Goal: Information Seeking & Learning: Learn about a topic

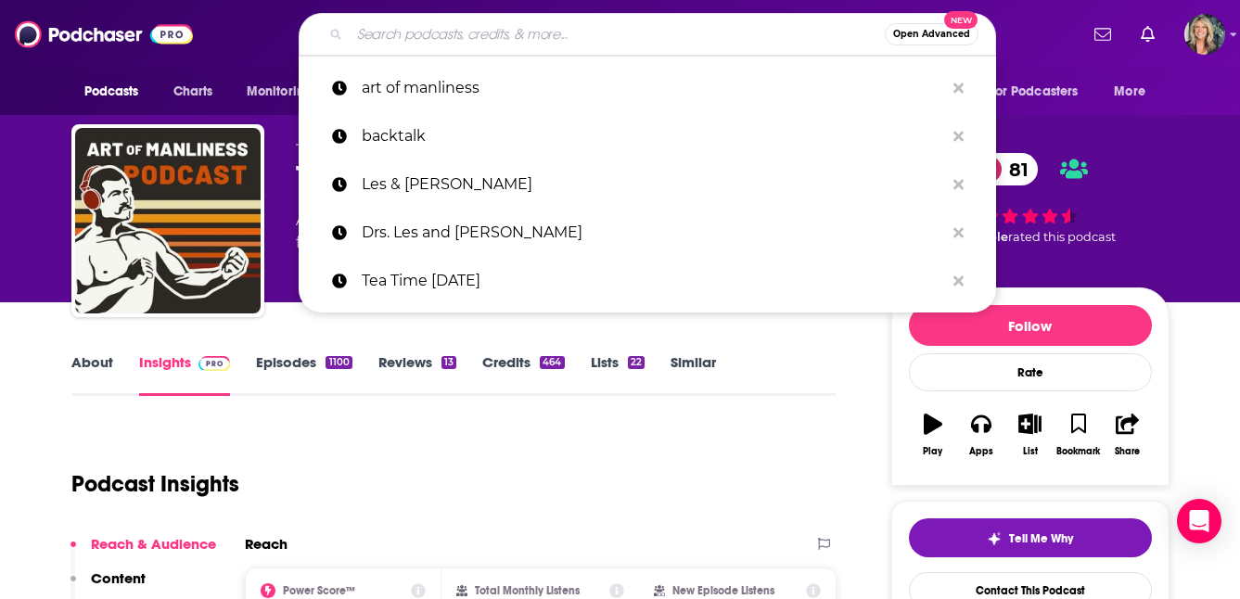
click at [413, 28] on input "Search podcasts, credits, & more..." at bounding box center [617, 34] width 535 height 30
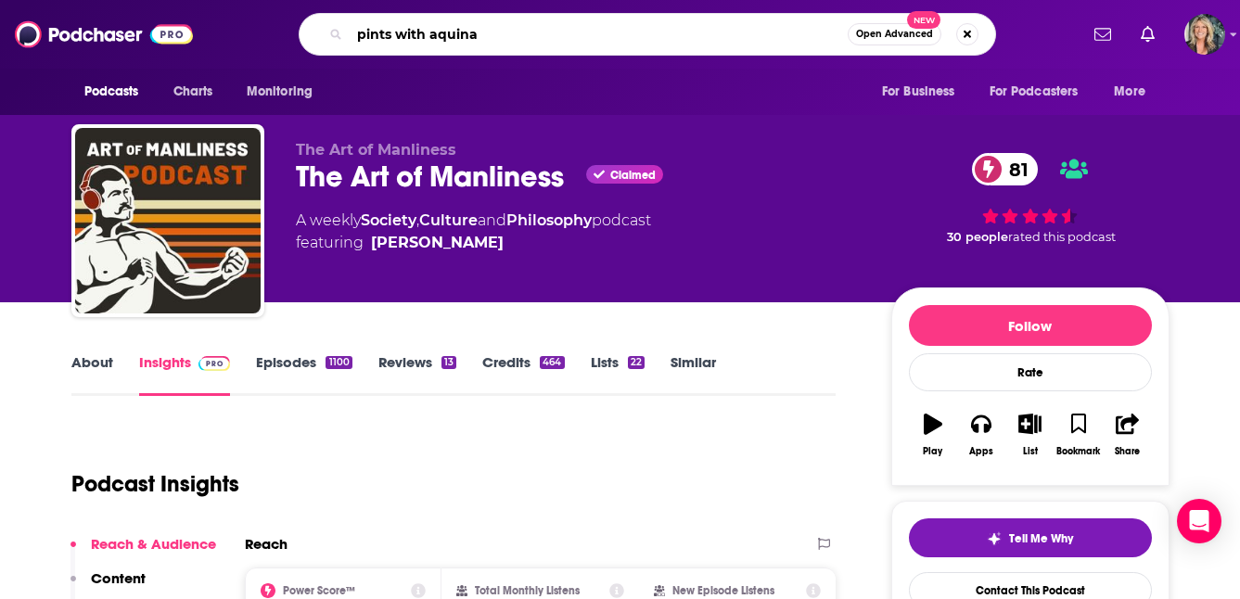
type input "pints with aquinas"
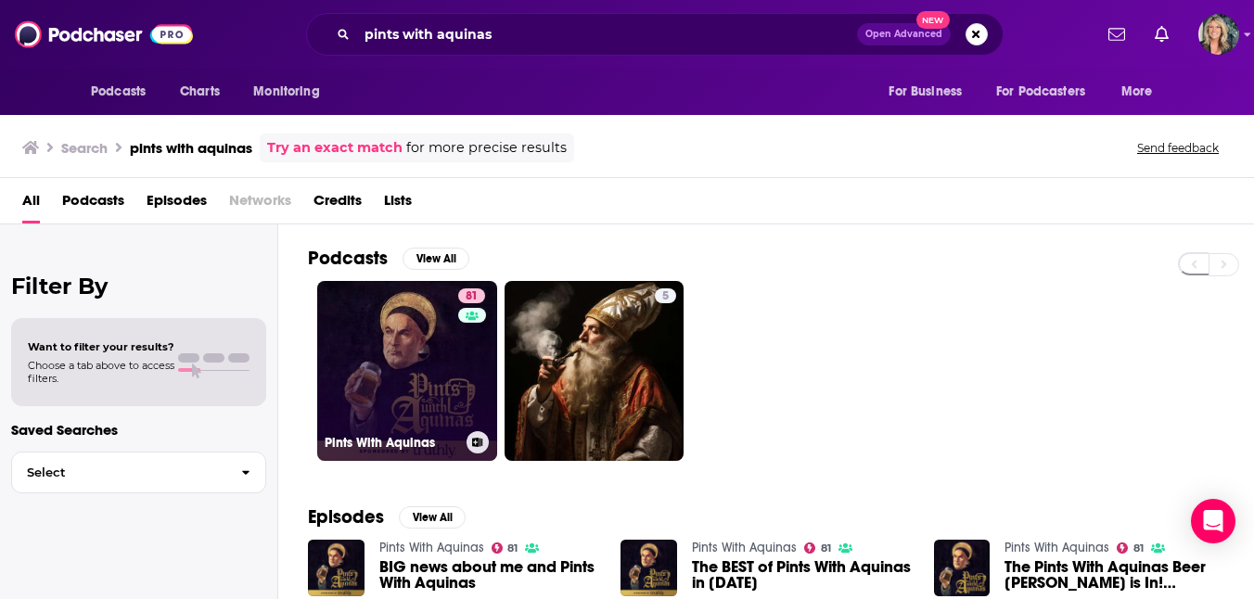
click at [412, 343] on link "81 Pints With Aquinas" at bounding box center [407, 371] width 180 height 180
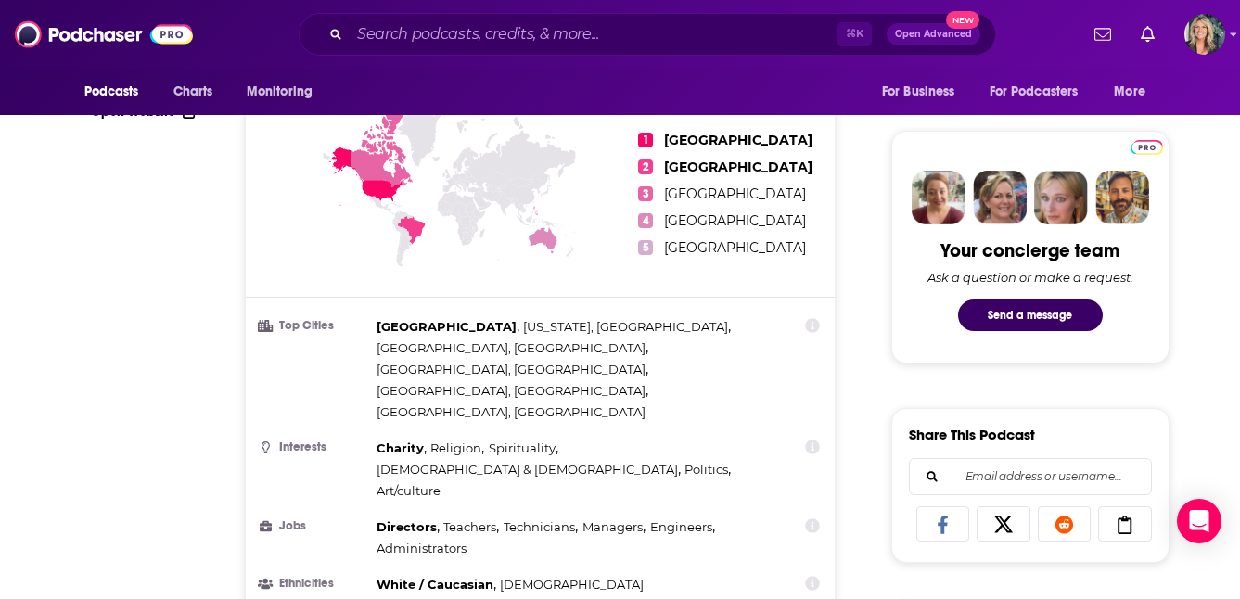
scroll to position [208, 0]
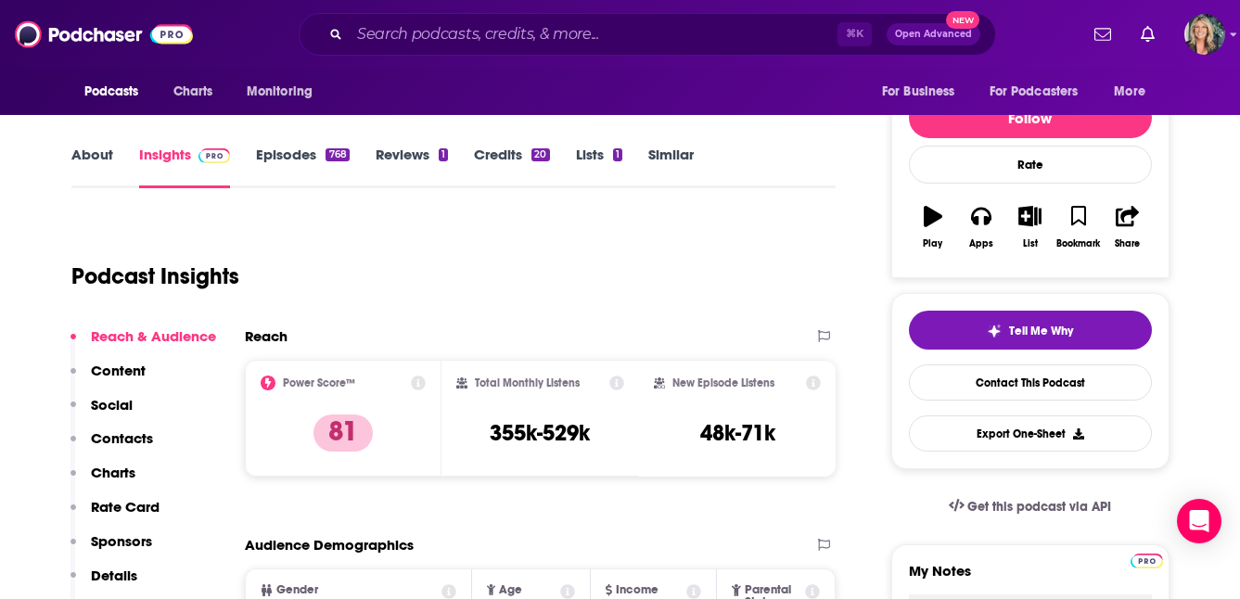
click at [299, 146] on link "Episodes 768" at bounding box center [302, 167] width 93 height 43
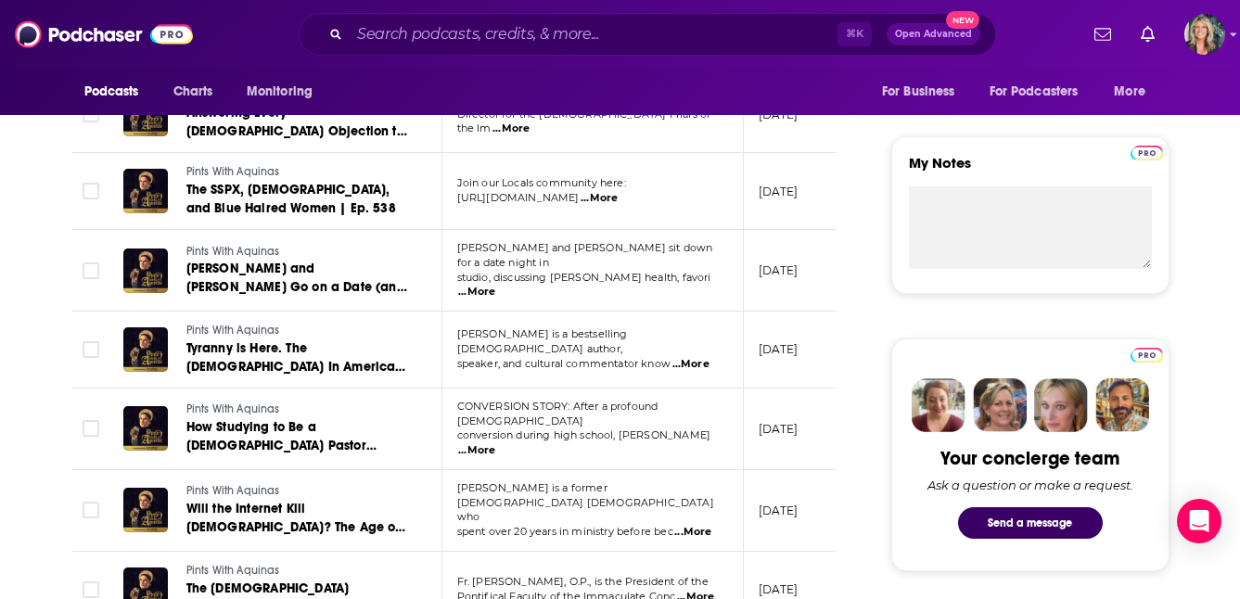
scroll to position [618, 0]
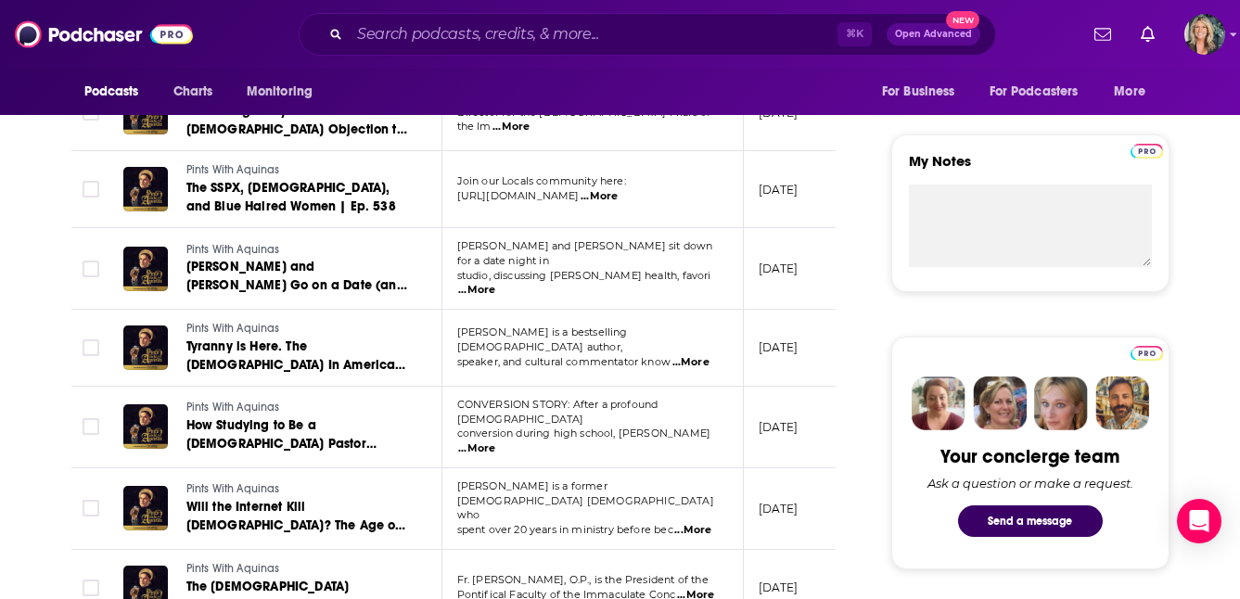
click at [696, 355] on span "...More" at bounding box center [690, 362] width 37 height 15
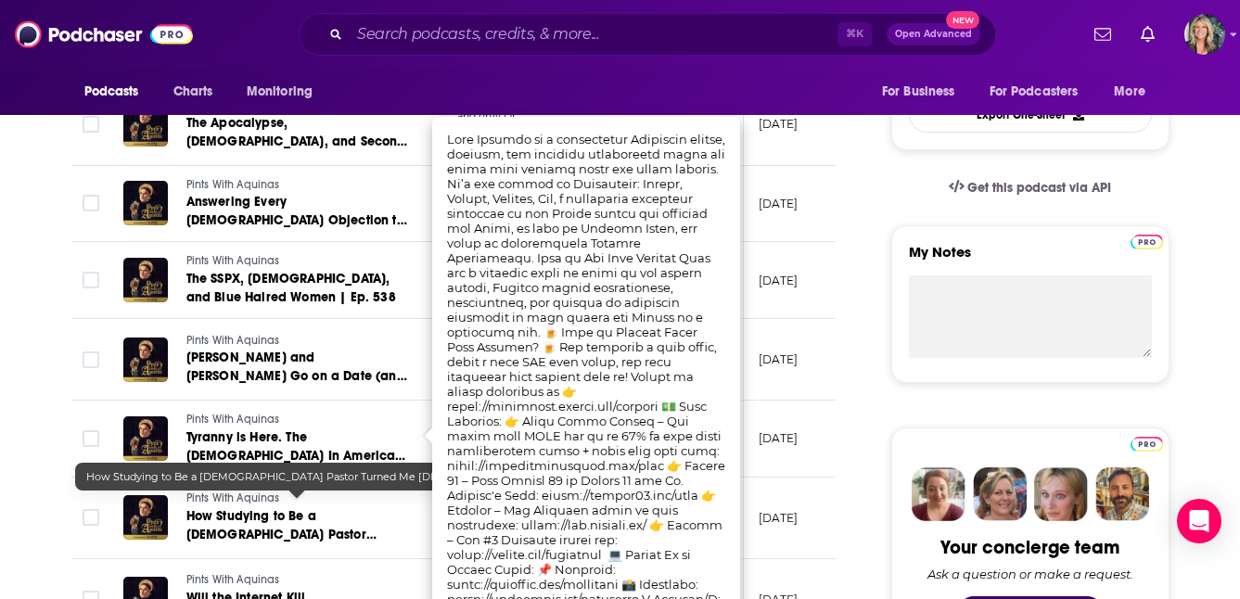
scroll to position [533, 0]
